Goal: Find specific page/section: Find specific page/section

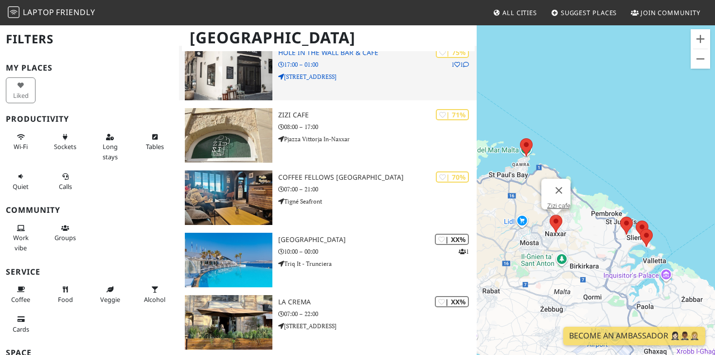
scroll to position [100, 0]
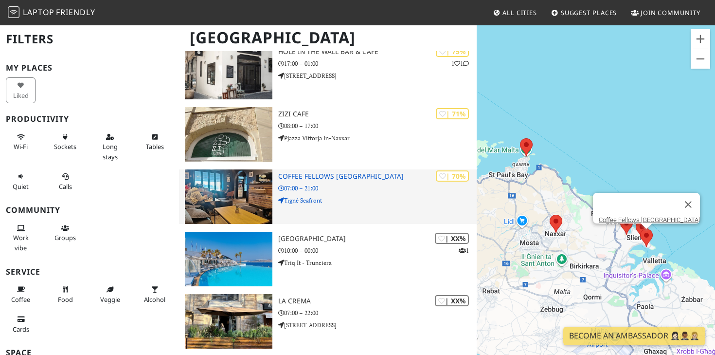
click at [248, 197] on img at bounding box center [229, 196] width 88 height 54
